Goal: Communication & Community: Answer question/provide support

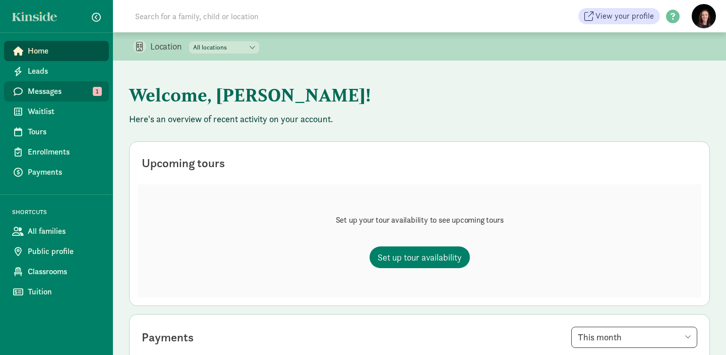
click at [74, 93] on span "Messages" at bounding box center [64, 91] width 73 height 12
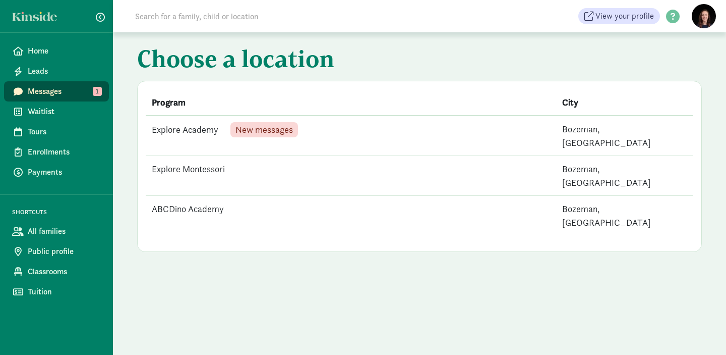
click at [201, 130] on td "Explore Academy New messages" at bounding box center [351, 136] width 411 height 40
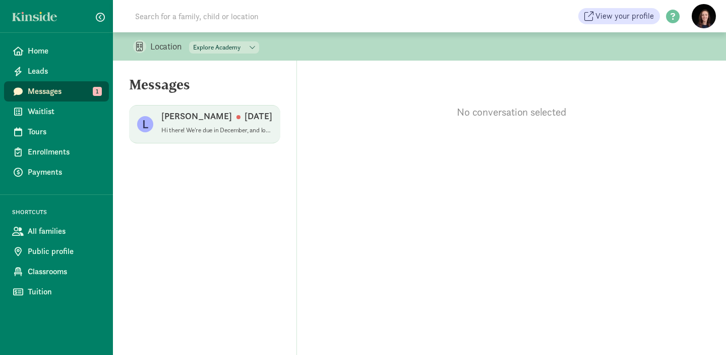
click at [219, 128] on p "Hi there! We're due in December, and looking for an option once our infant is a…" at bounding box center [216, 130] width 111 height 8
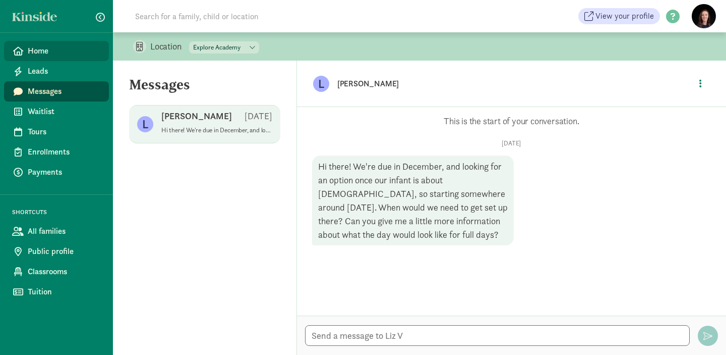
click at [48, 56] on span "Home" at bounding box center [64, 51] width 73 height 12
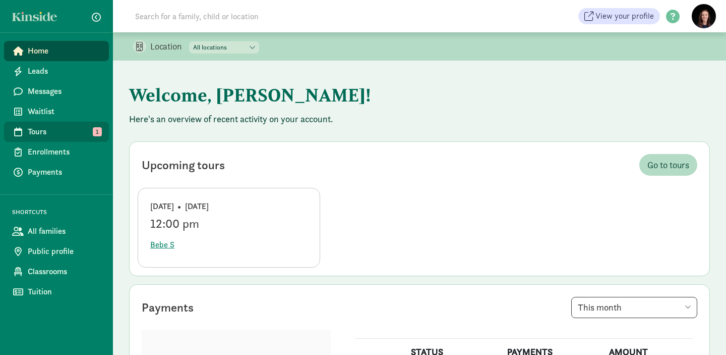
click at [51, 132] on span "Tours" at bounding box center [64, 132] width 73 height 12
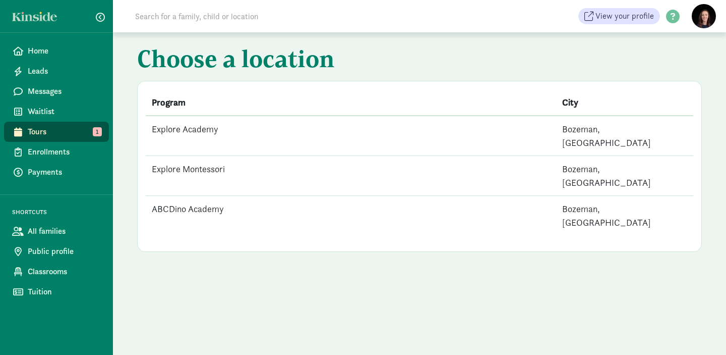
click at [202, 131] on td "Explore Academy" at bounding box center [351, 136] width 411 height 40
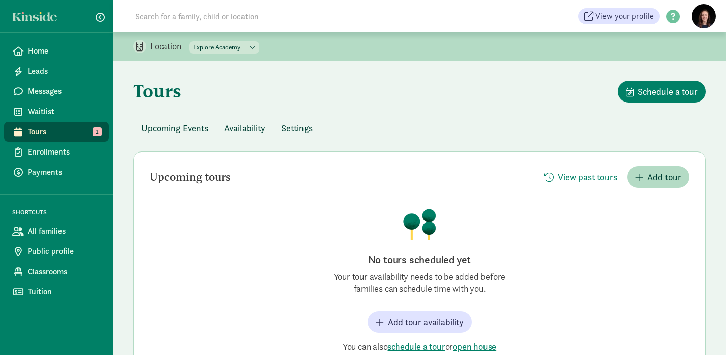
click at [216, 48] on select "Explore Academy Explore Montessori [GEOGRAPHIC_DATA]" at bounding box center [224, 47] width 70 height 12
click at [190, 41] on select "Explore Academy Explore Montessori [GEOGRAPHIC_DATA]" at bounding box center [224, 47] width 70 height 12
click at [217, 49] on select "Explore Academy Explore Montessori [GEOGRAPHIC_DATA]" at bounding box center [224, 47] width 70 height 12
select select "376019"
click at [190, 41] on select "Explore Academy Explore Montessori [GEOGRAPHIC_DATA]" at bounding box center [224, 47] width 70 height 12
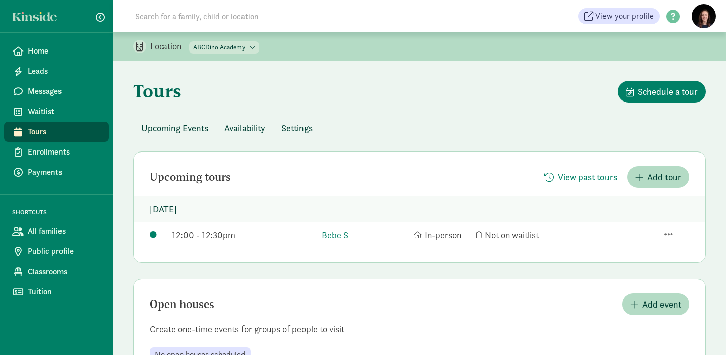
scroll to position [42, 0]
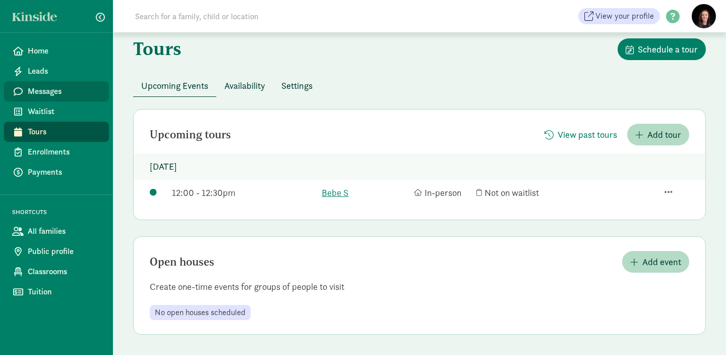
click at [76, 89] on span "Messages" at bounding box center [64, 91] width 73 height 12
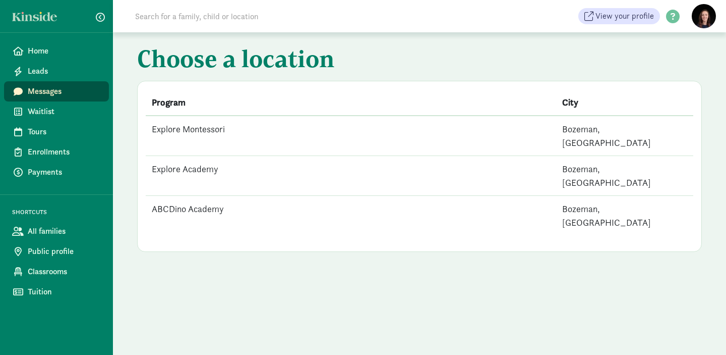
click at [213, 196] on td "ABCDino Academy" at bounding box center [351, 216] width 411 height 40
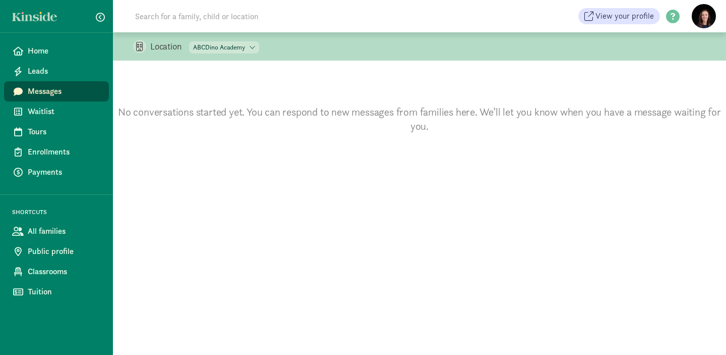
click at [228, 46] on select "Explore Montessori Explore Academy [GEOGRAPHIC_DATA]" at bounding box center [224, 47] width 70 height 12
select select "376023"
click at [190, 41] on select "Explore Montessori Explore Academy [GEOGRAPHIC_DATA]" at bounding box center [224, 47] width 70 height 12
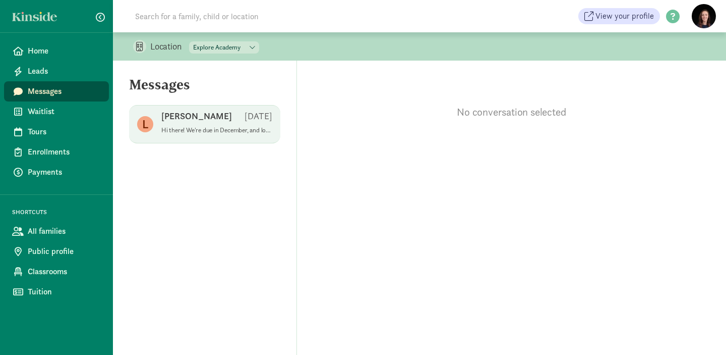
click at [192, 130] on p "Hi there! We're due in December, and looking for an option once our infant is a…" at bounding box center [216, 130] width 111 height 8
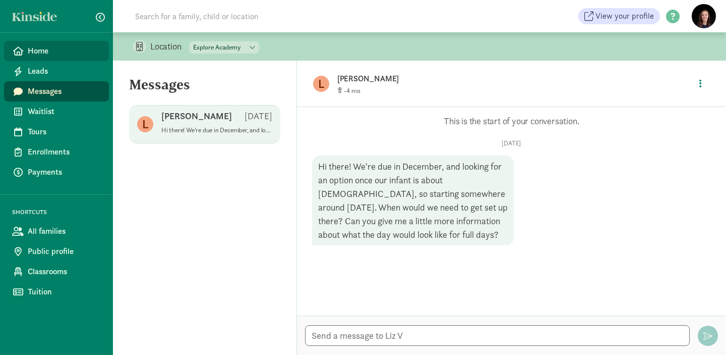
click at [30, 53] on span "Home" at bounding box center [64, 51] width 73 height 12
